Goal: Transaction & Acquisition: Purchase product/service

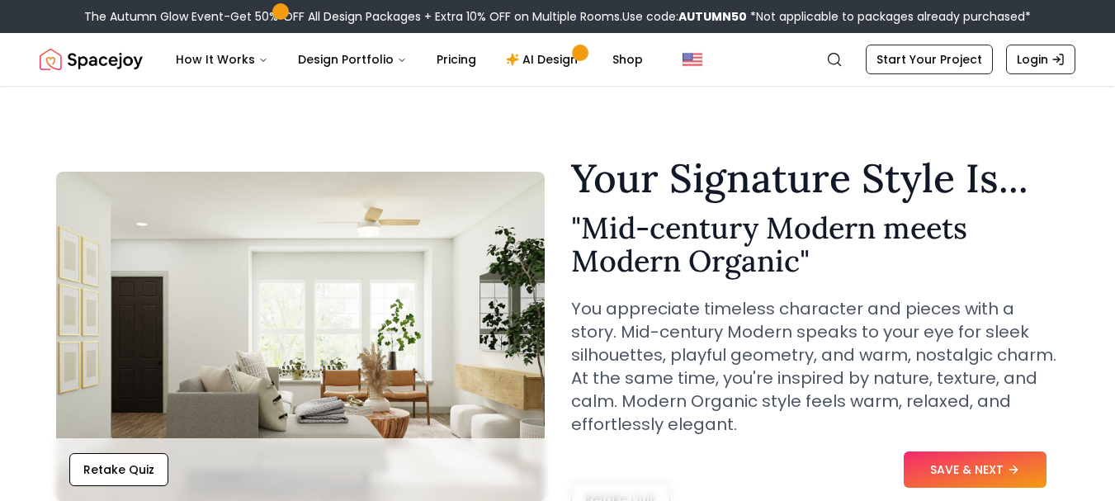
click at [964, 461] on button "SAVE & NEXT" at bounding box center [975, 469] width 143 height 36
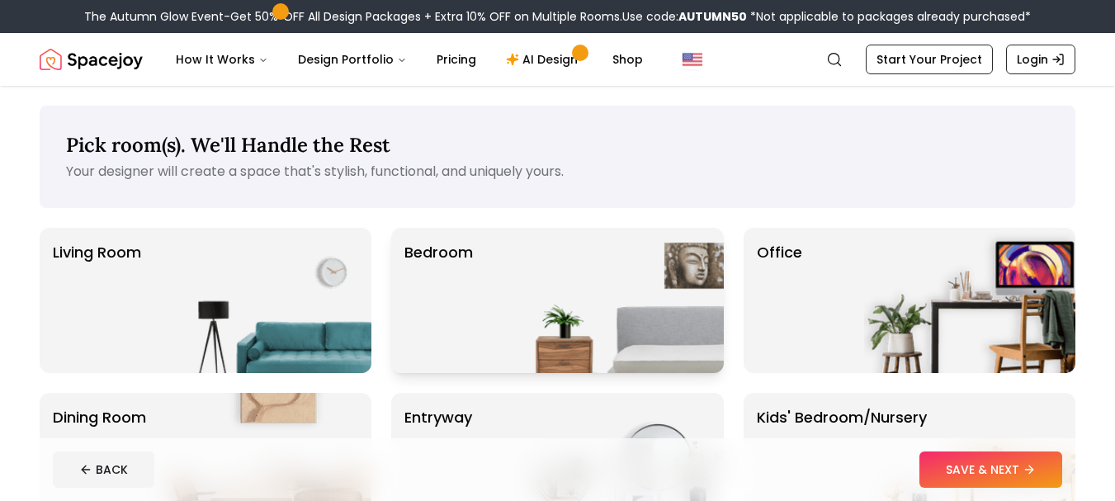
drag, startPoint x: 492, startPoint y: 304, endPoint x: 614, endPoint y: 347, distance: 129.4
click at [614, 347] on img at bounding box center [617, 300] width 211 height 145
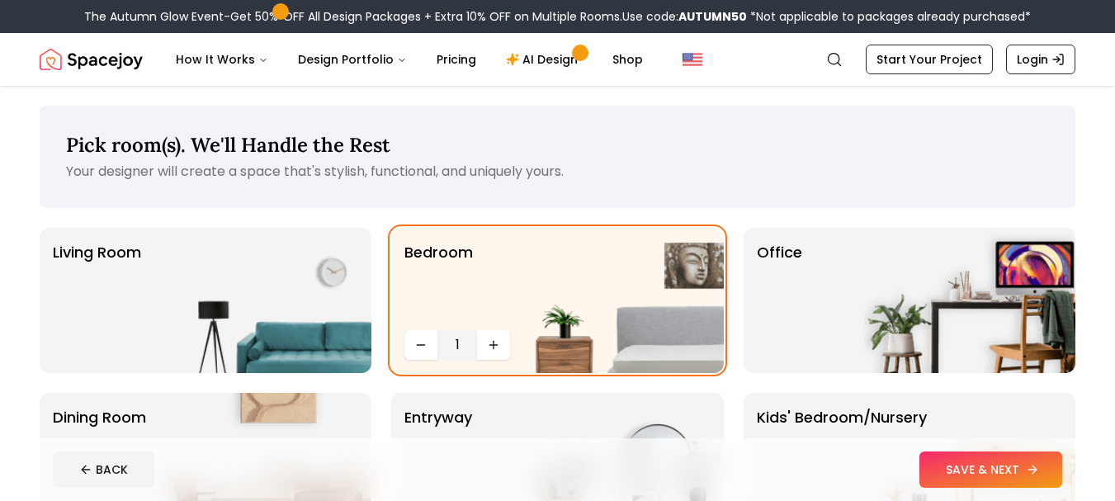
click at [956, 463] on button "SAVE & NEXT" at bounding box center [990, 469] width 143 height 36
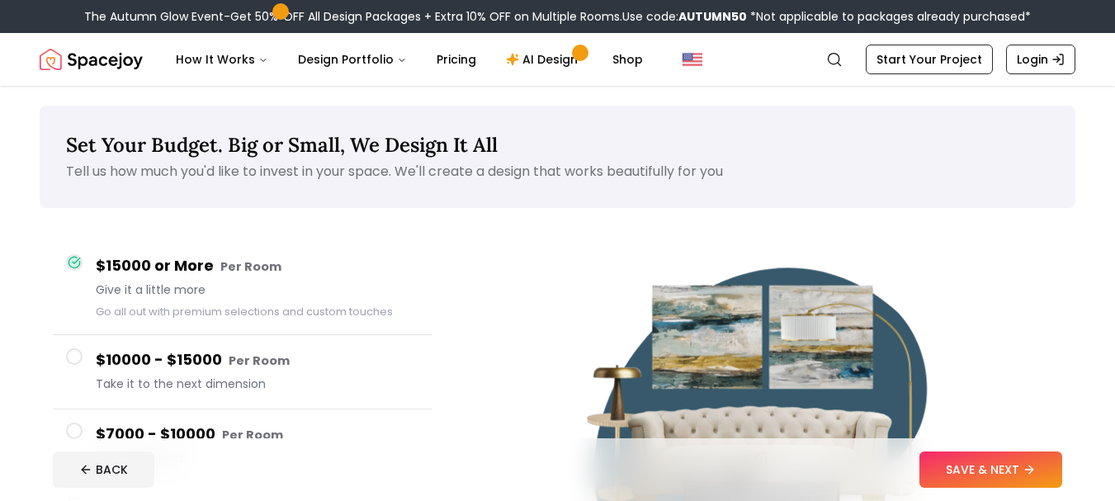
click at [956, 463] on button "SAVE & NEXT" at bounding box center [990, 469] width 143 height 36
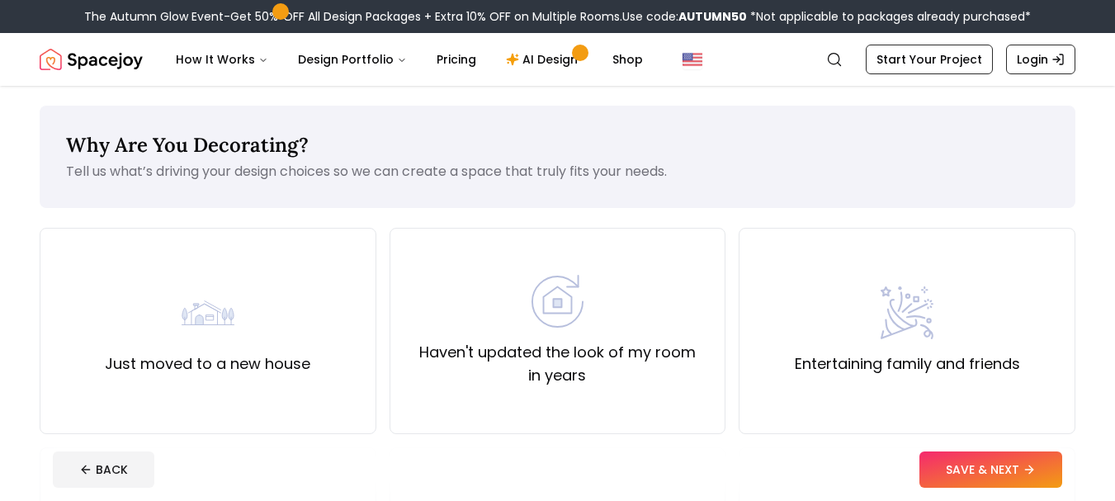
click at [956, 463] on button "SAVE & NEXT" at bounding box center [990, 469] width 143 height 36
